Goal: Task Accomplishment & Management: Manage account settings

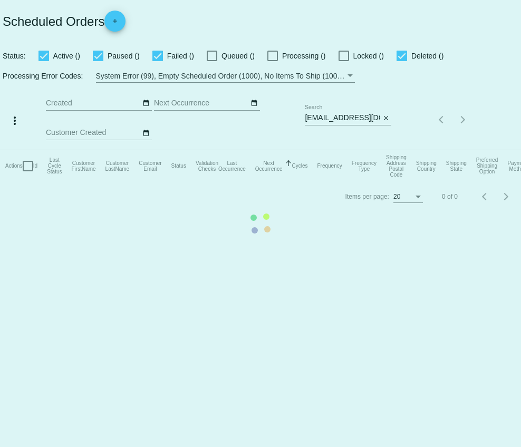
click at [385, 150] on mat-table "Actions Id Last Cycle Status Customer FirstName Customer LastName Customer Emai…" at bounding box center [260, 166] width 521 height 32
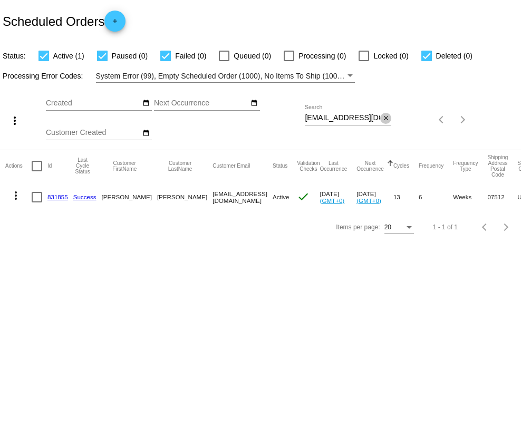
click at [386, 120] on mat-icon "close" at bounding box center [386, 119] width 7 height 8
click at [386, 120] on mat-icon "search" at bounding box center [385, 120] width 13 height 16
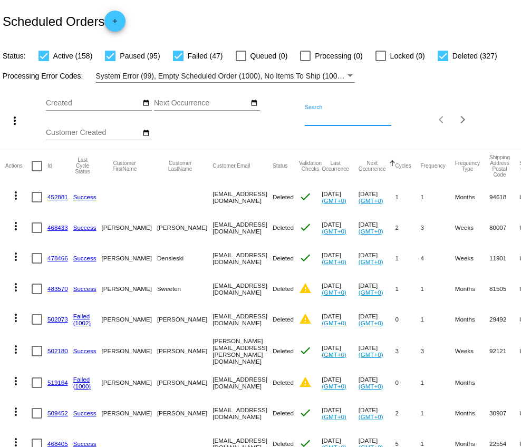
click at [365, 121] on input "Search" at bounding box center [348, 118] width 87 height 8
paste input "[EMAIL_ADDRESS][DOMAIN_NAME]"
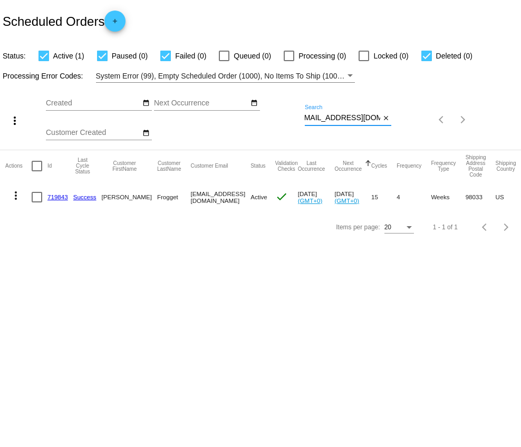
type input "[EMAIL_ADDRESS][DOMAIN_NAME]"
click at [56, 198] on link "719843" at bounding box center [57, 197] width 21 height 7
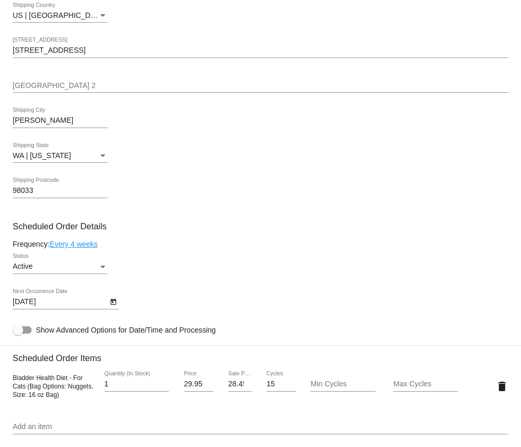
scroll to position [447, 0]
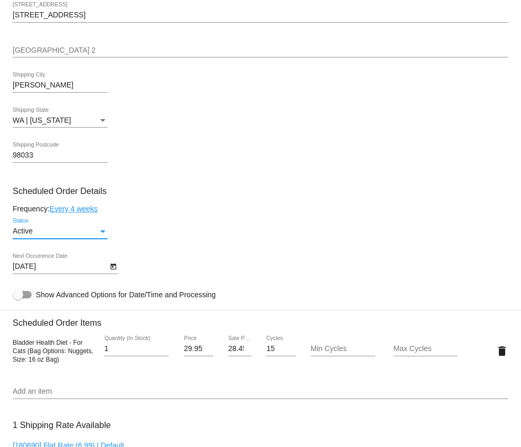
click at [99, 236] on div "Status" at bounding box center [102, 231] width 9 height 8
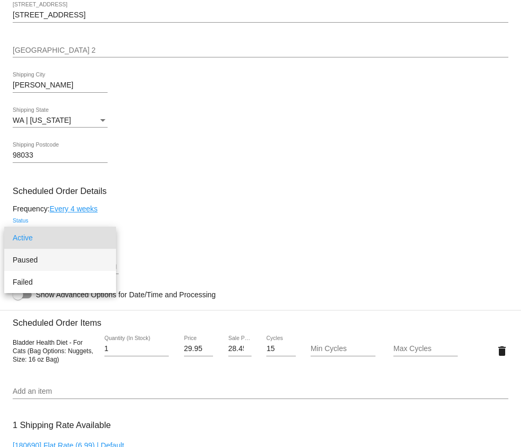
click at [75, 258] on span "Paused" at bounding box center [60, 260] width 95 height 22
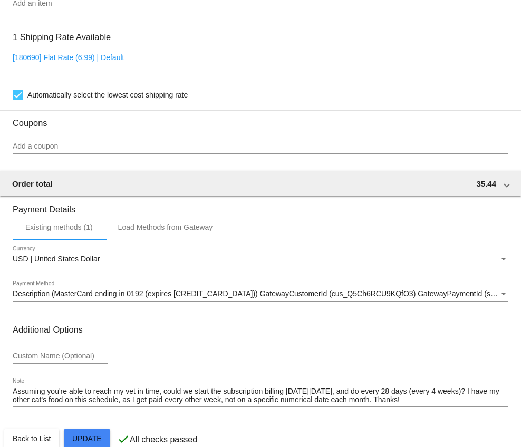
scroll to position [863, 0]
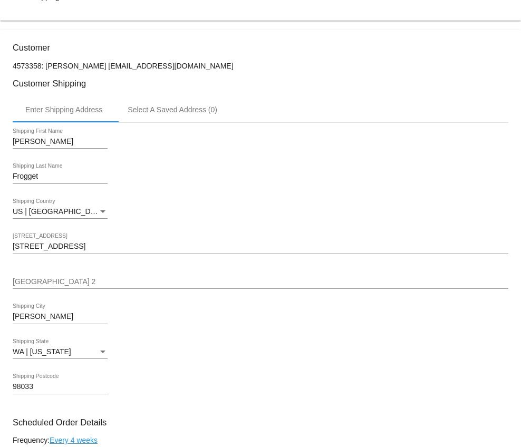
scroll to position [0, 0]
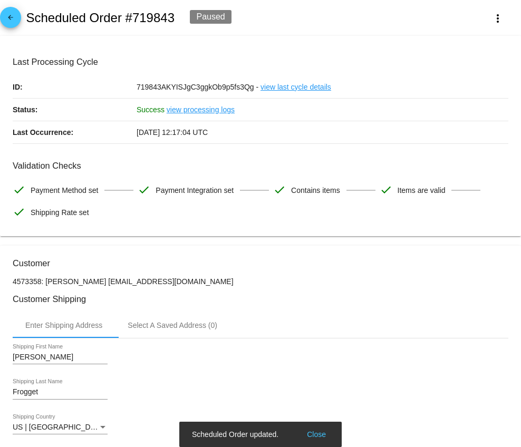
click at [11, 17] on mat-icon "arrow_back" at bounding box center [10, 20] width 13 height 13
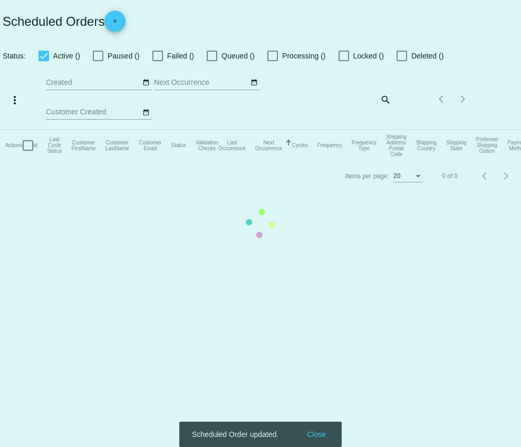
checkbox input "true"
